Goal: Task Accomplishment & Management: Manage account settings

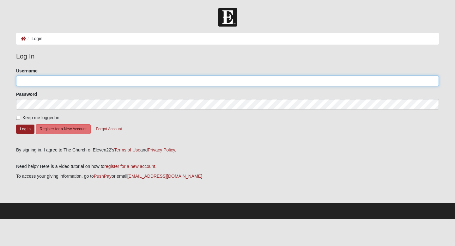
type input "mathai1217"
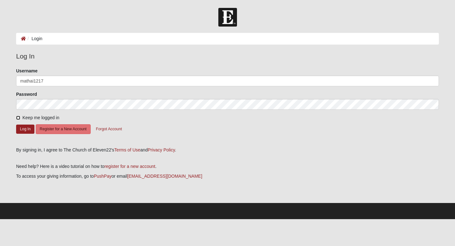
click at [17, 117] on input "Keep me logged in" at bounding box center [18, 118] width 4 height 4
checkbox input "true"
click at [22, 130] on button "Log In" at bounding box center [25, 128] width 18 height 9
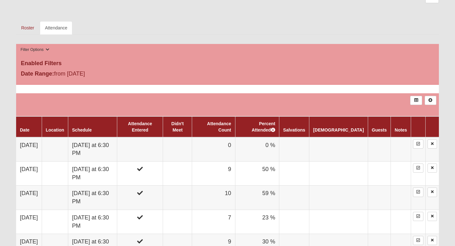
scroll to position [280, 0]
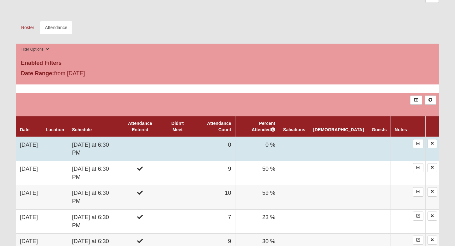
click at [163, 149] on td at bounding box center [140, 149] width 46 height 24
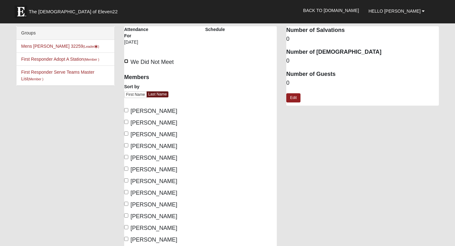
click at [127, 62] on input "We Did Not Meet" at bounding box center [126, 61] width 4 height 4
checkbox input "true"
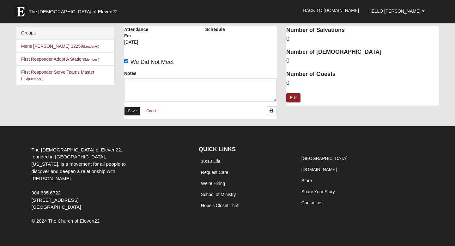
click at [131, 108] on link "Save" at bounding box center [132, 110] width 16 height 9
